Goal: Task Accomplishment & Management: Use online tool/utility

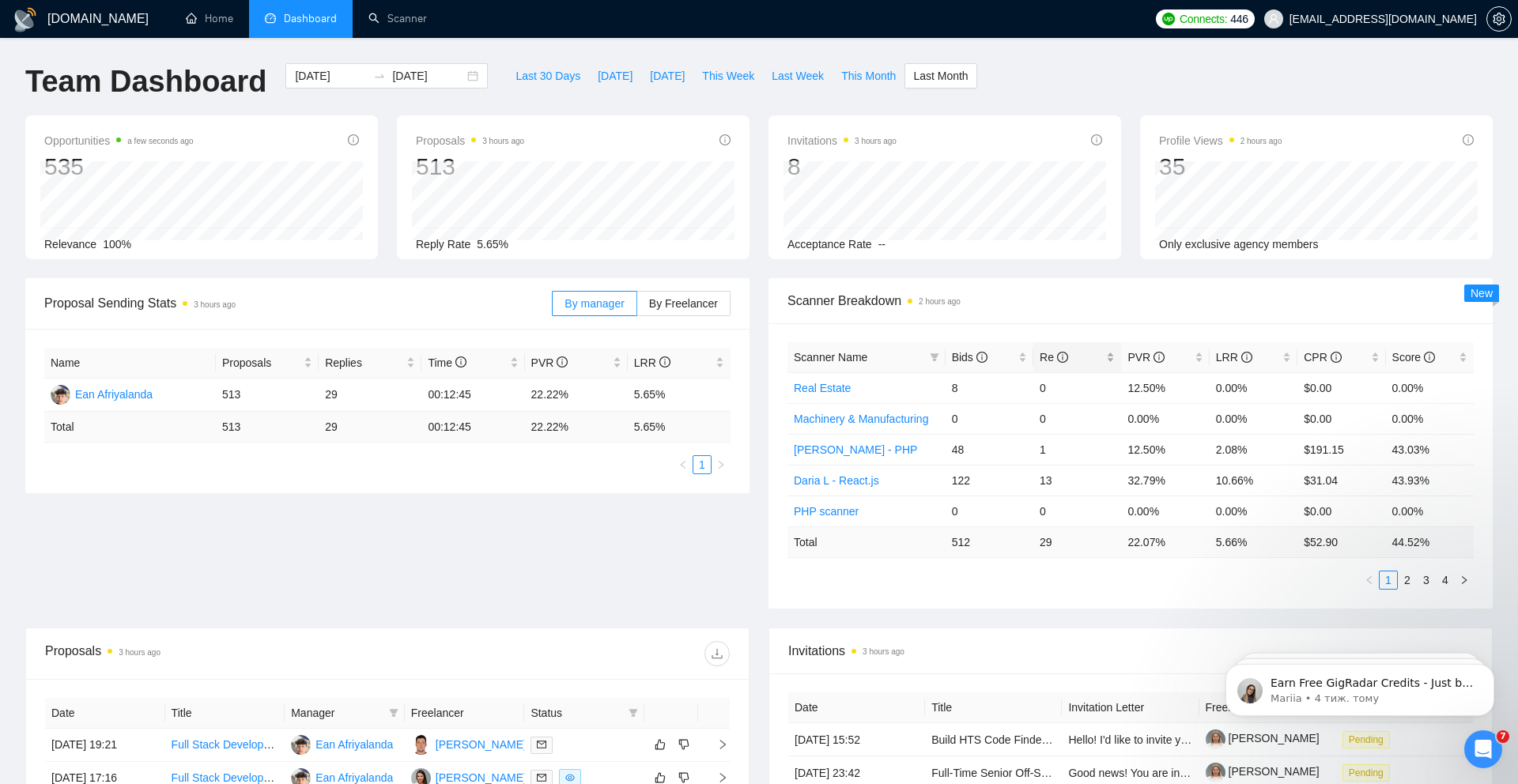
click at [1040, 355] on span "Re" at bounding box center [1054, 357] width 29 height 12
click at [1405, 578] on link "2" at bounding box center [1407, 579] width 17 height 17
click at [1390, 579] on link "1" at bounding box center [1388, 579] width 17 height 17
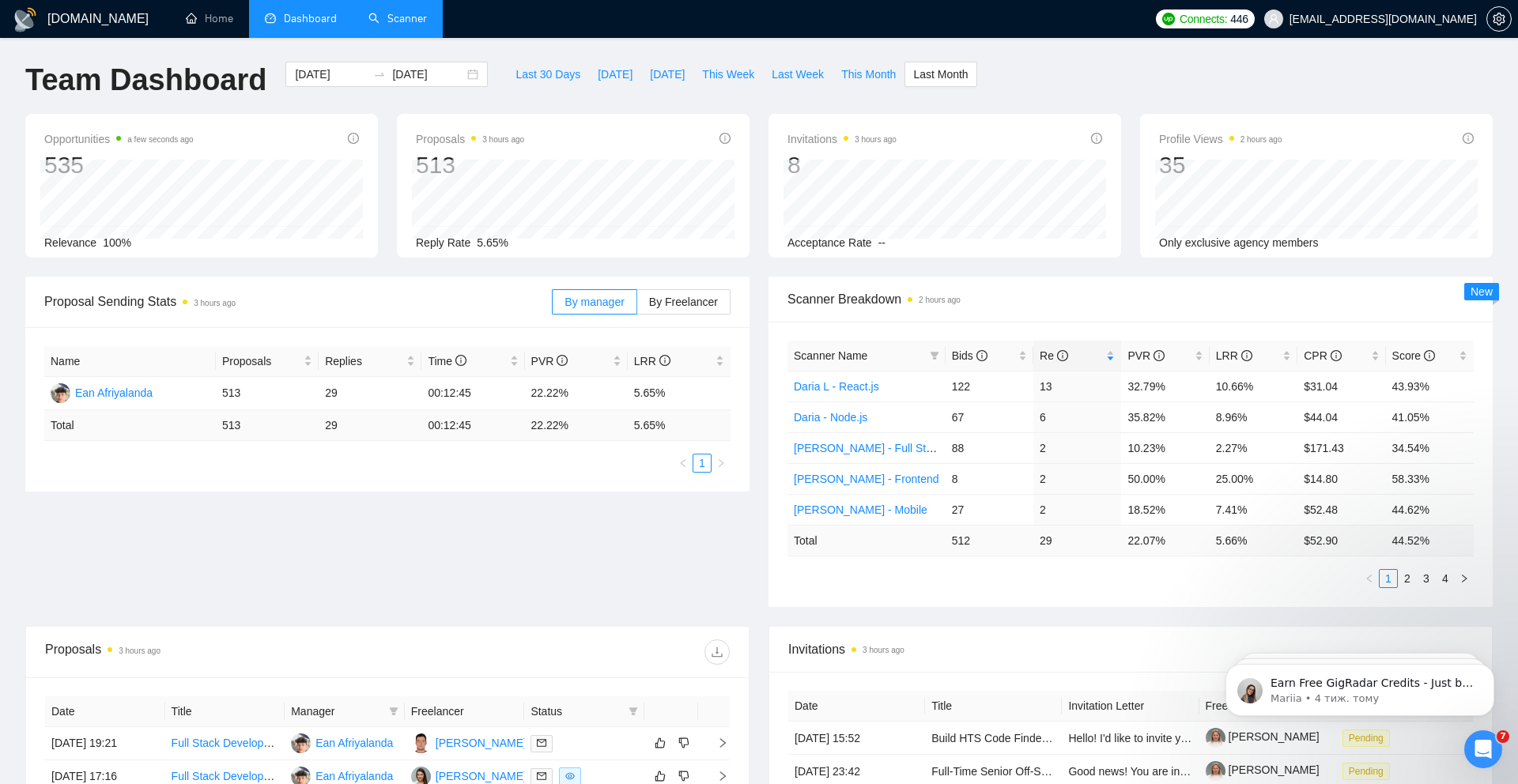
click at [390, 20] on link "Scanner" at bounding box center [397, 18] width 58 height 13
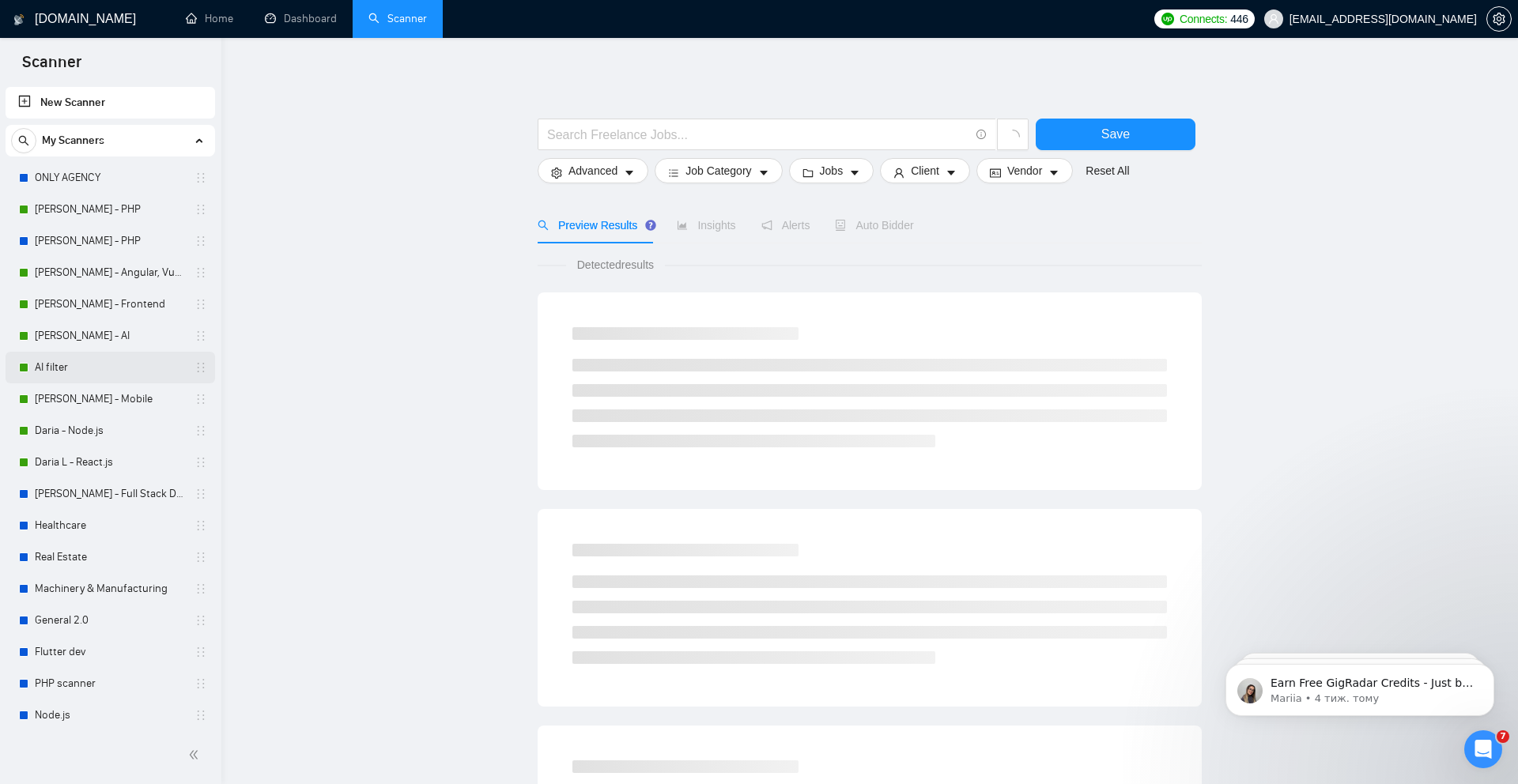
click at [111, 369] on link "AI filter" at bounding box center [109, 367] width 150 height 31
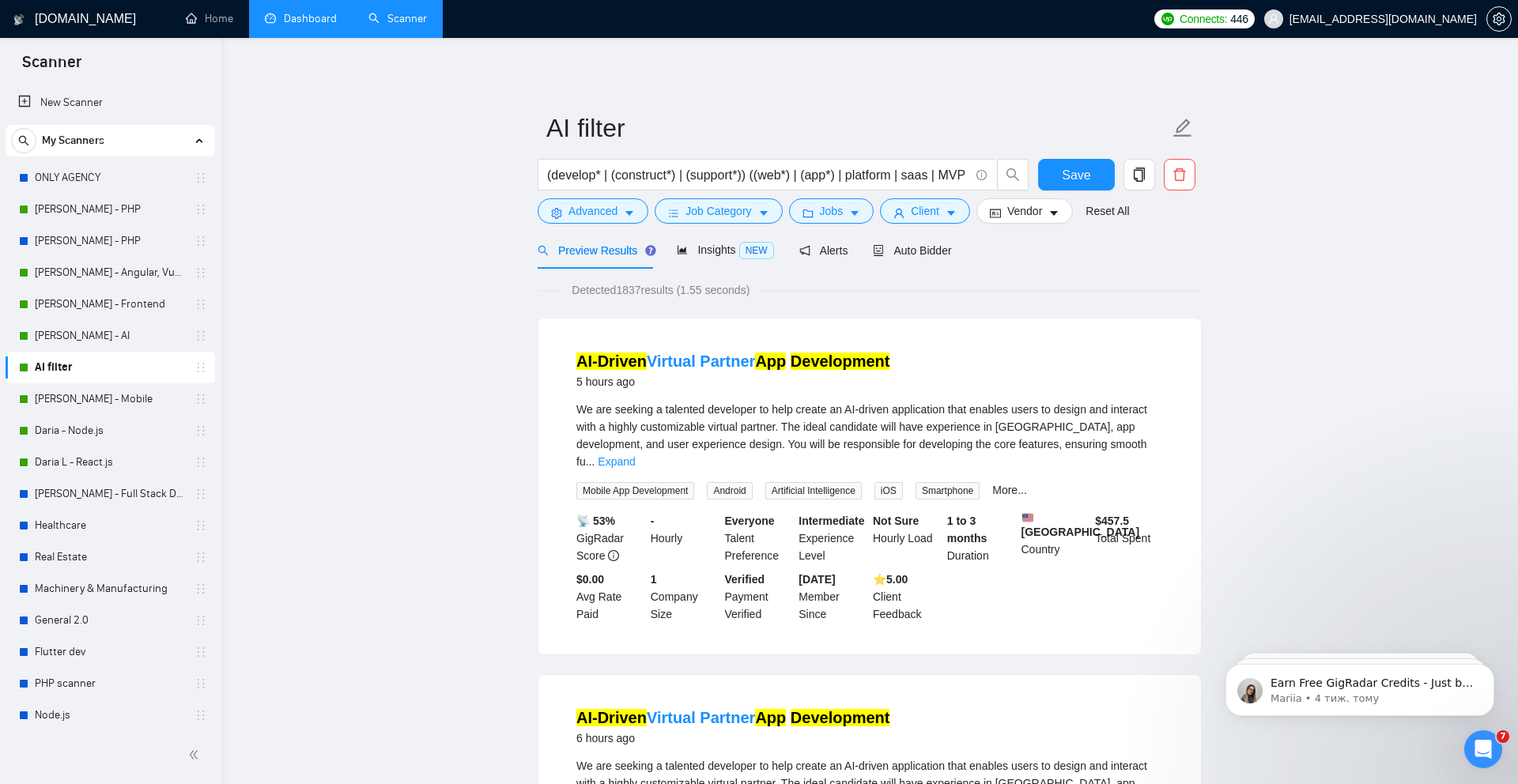
click at [311, 25] on link "Dashboard" at bounding box center [301, 18] width 72 height 13
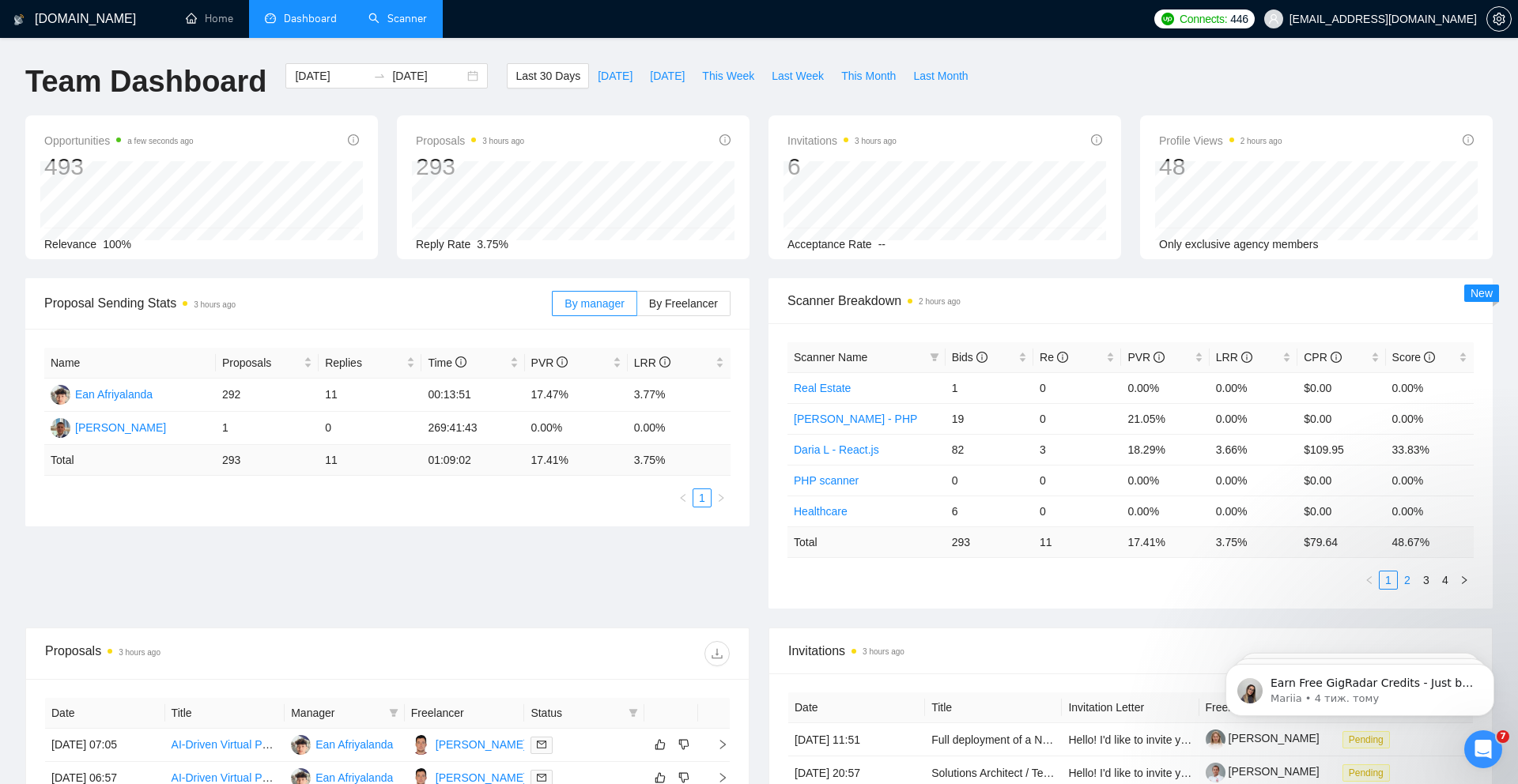
click at [1410, 582] on link "2" at bounding box center [1407, 580] width 17 height 17
click at [1427, 580] on link "3" at bounding box center [1426, 580] width 17 height 17
click at [1443, 582] on link "4" at bounding box center [1445, 580] width 17 height 17
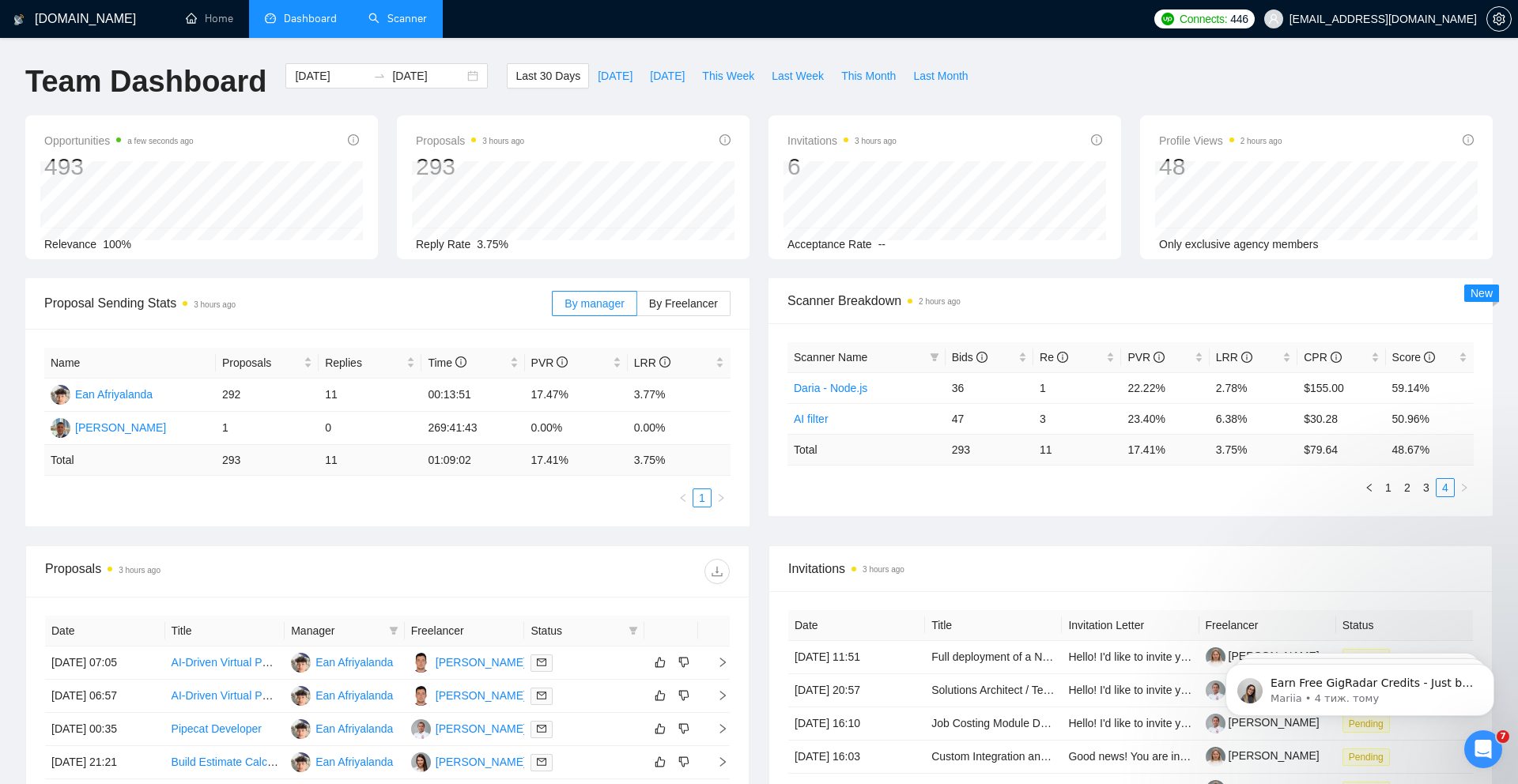
click at [390, 25] on link "Scanner" at bounding box center [397, 18] width 58 height 13
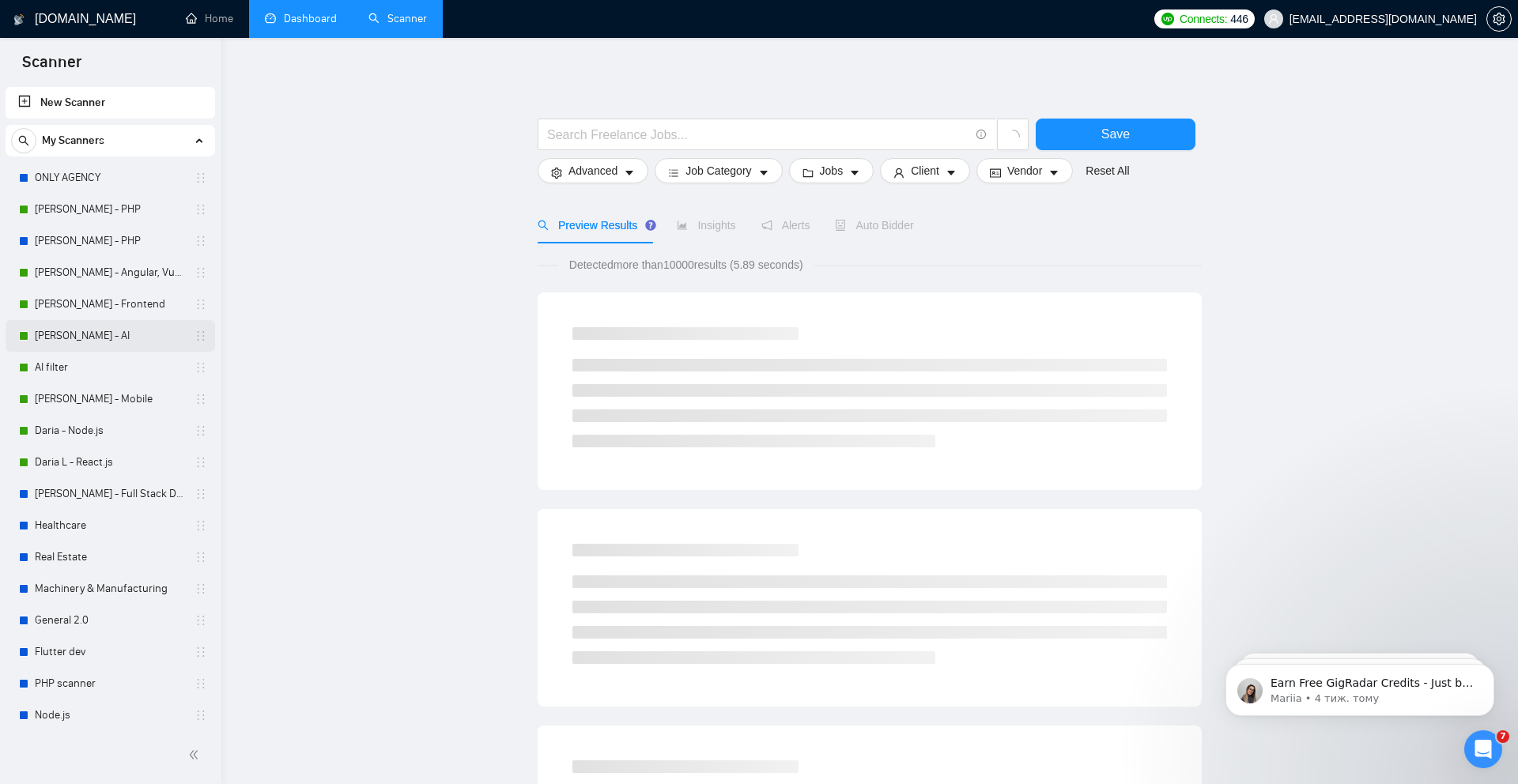
click at [152, 337] on link "[PERSON_NAME] - AI" at bounding box center [109, 336] width 150 height 31
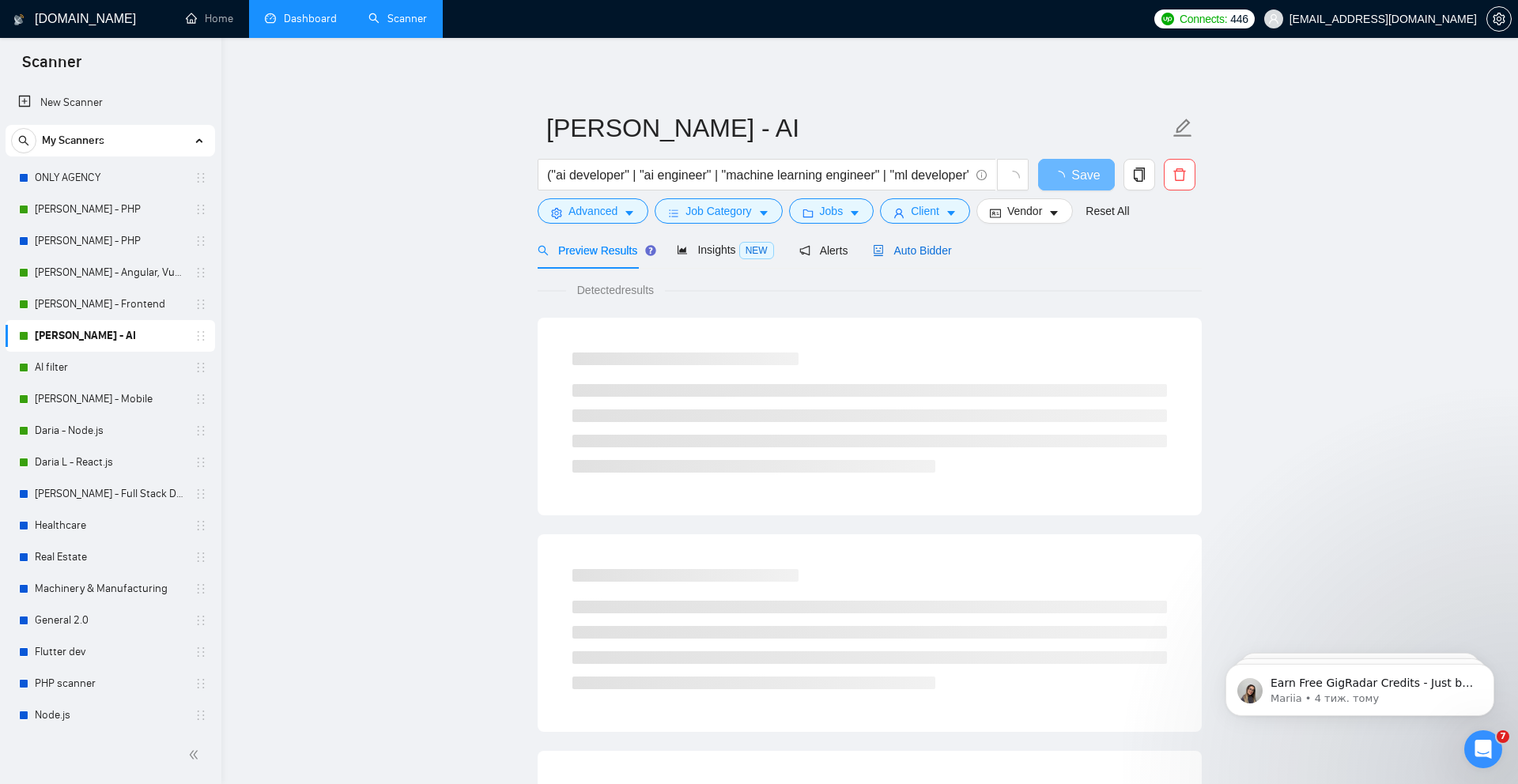
click at [913, 247] on span "Auto Bidder" at bounding box center [911, 250] width 78 height 12
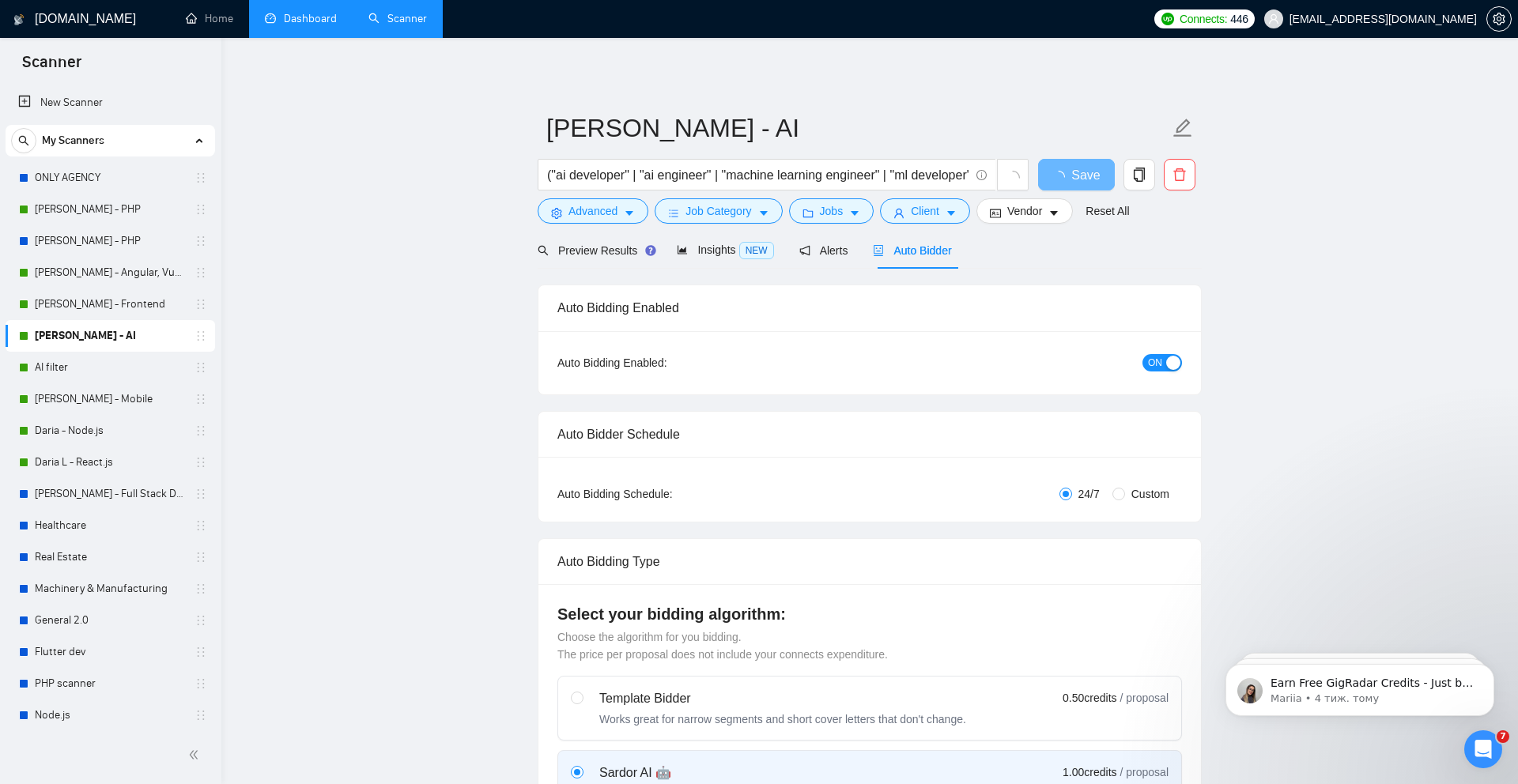
click at [1162, 361] on button "ON" at bounding box center [1162, 362] width 39 height 17
click at [1056, 184] on button "Save" at bounding box center [1076, 174] width 76 height 31
checkbox input "true"
